Goal: Transaction & Acquisition: Purchase product/service

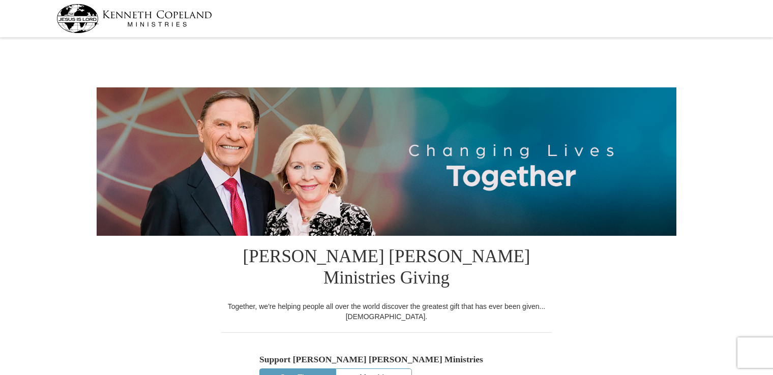
select select "NC"
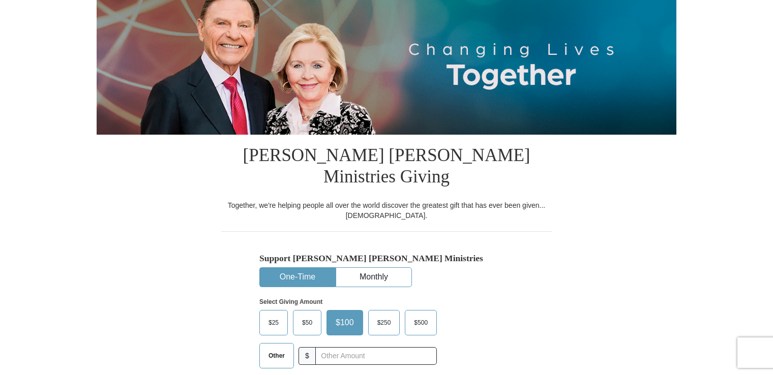
scroll to position [153, 0]
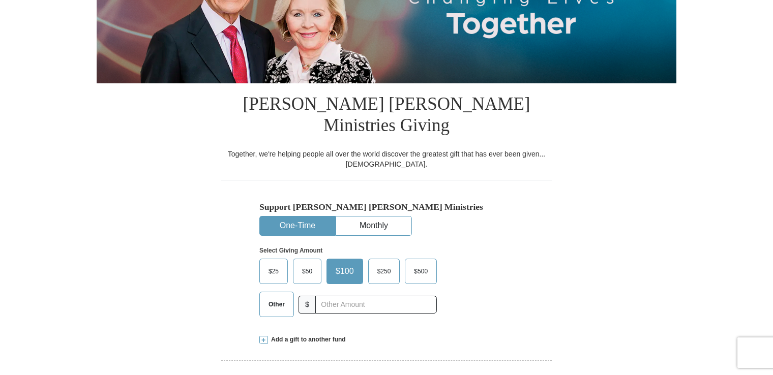
click at [300, 264] on span "$50" at bounding box center [307, 271] width 20 height 15
click at [0, 0] on input "$50" at bounding box center [0, 0] width 0 height 0
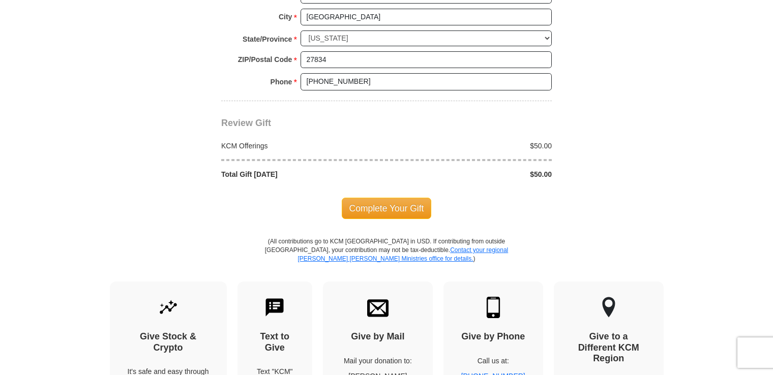
scroll to position [865, 0]
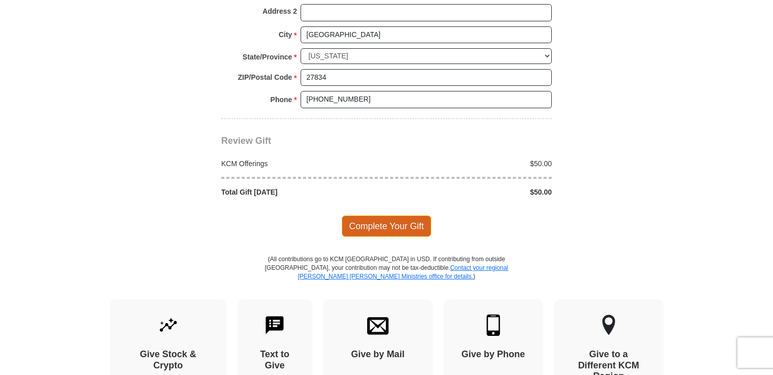
click at [393, 216] on span "Complete Your Gift" at bounding box center [387, 226] width 90 height 21
